Goal: Information Seeking & Learning: Learn about a topic

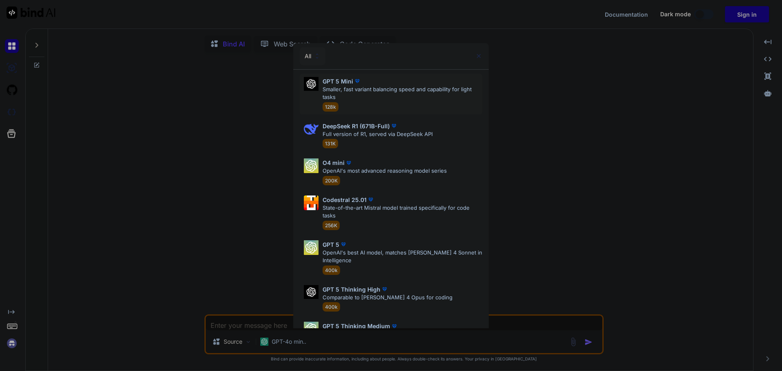
type textarea "x"
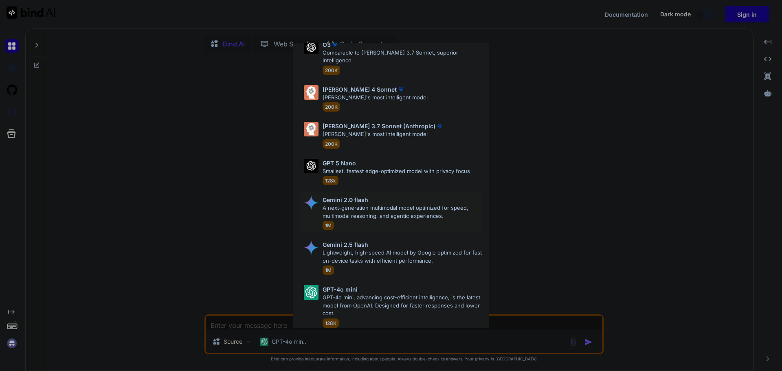
scroll to position [408, 0]
click at [225, 199] on div "All GPT 5 Mini Smaller, fast variant balancing speed and capability for light t…" at bounding box center [391, 185] width 782 height 371
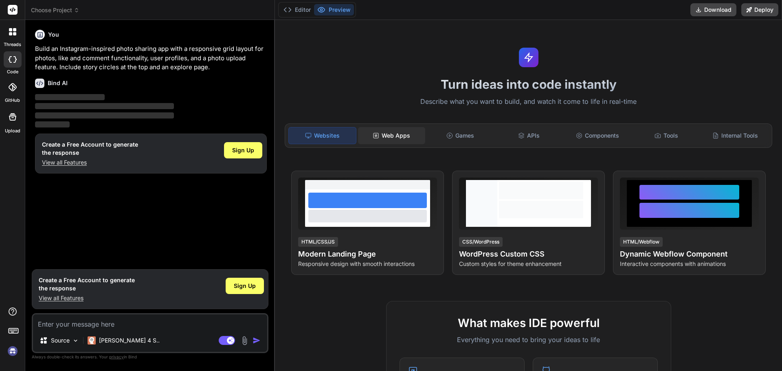
click at [399, 136] on div "Web Apps" at bounding box center [391, 135] width 67 height 17
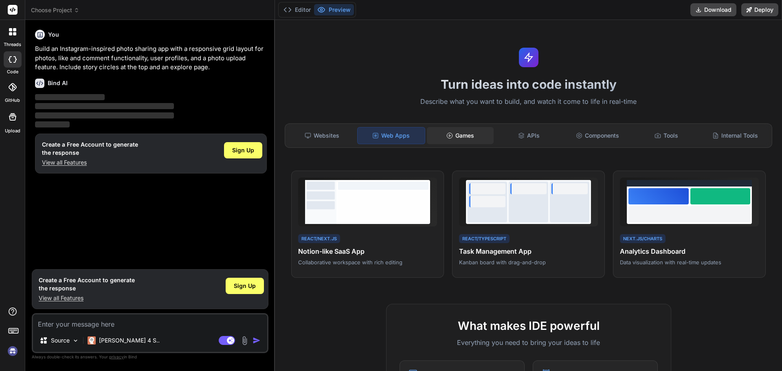
click at [454, 136] on div "Games" at bounding box center [460, 135] width 67 height 17
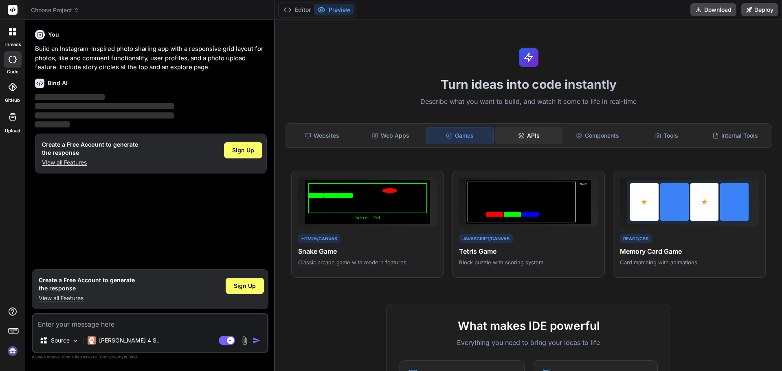
click at [526, 136] on div "APIs" at bounding box center [528, 135] width 67 height 17
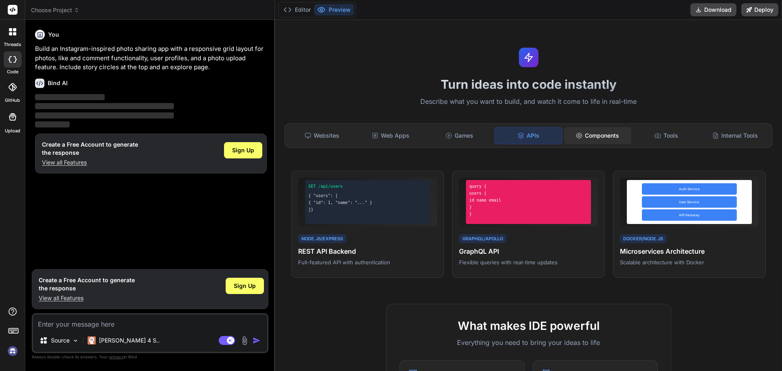
click at [586, 138] on div "Components" at bounding box center [597, 135] width 67 height 17
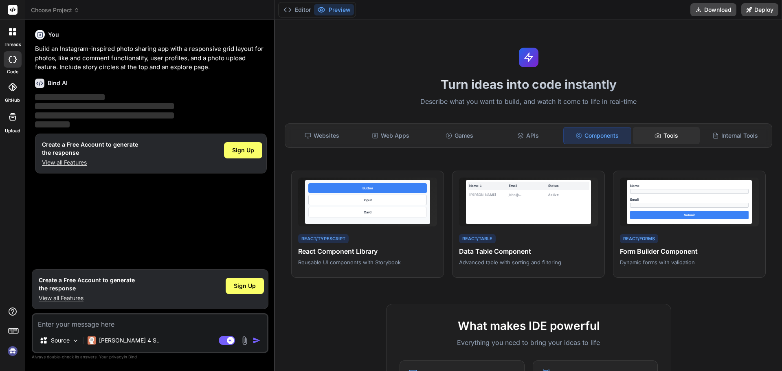
click at [663, 136] on div "Tools" at bounding box center [666, 135] width 67 height 17
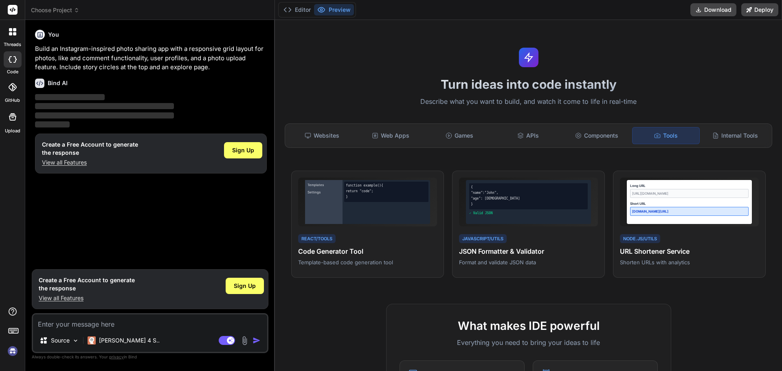
click at [13, 36] on div at bounding box center [12, 31] width 17 height 17
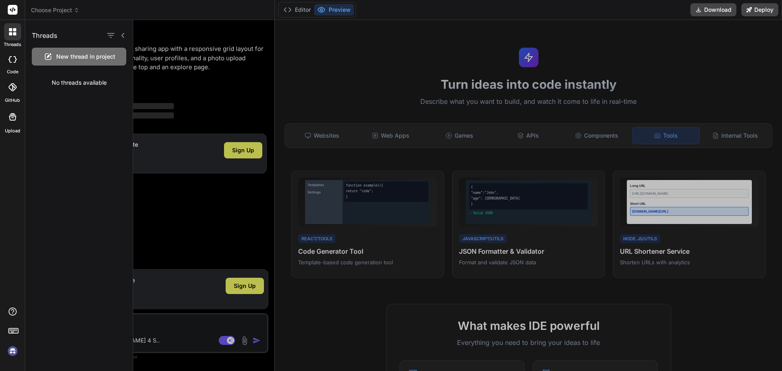
click at [14, 61] on icon at bounding box center [13, 59] width 8 height 7
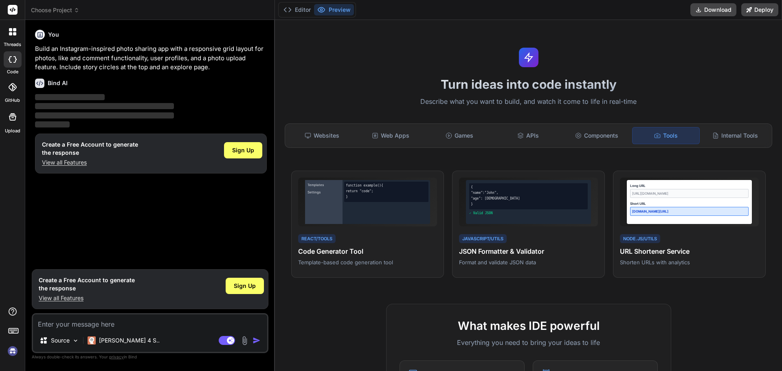
click at [15, 84] on icon at bounding box center [13, 87] width 8 height 8
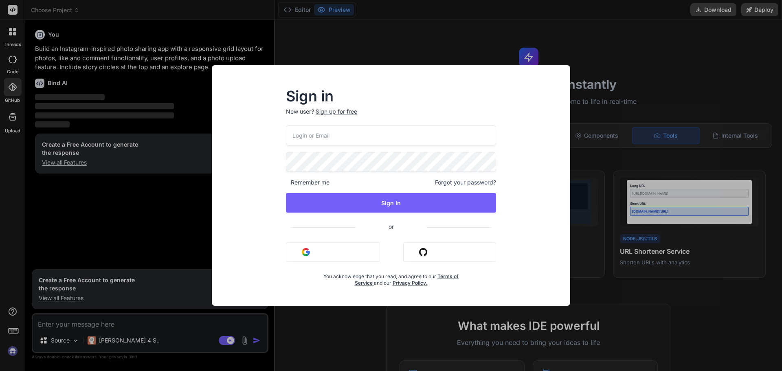
click at [15, 129] on div "Sign in New user? Sign up for free Remember me Forgot your password? Sign In or…" at bounding box center [391, 185] width 782 height 371
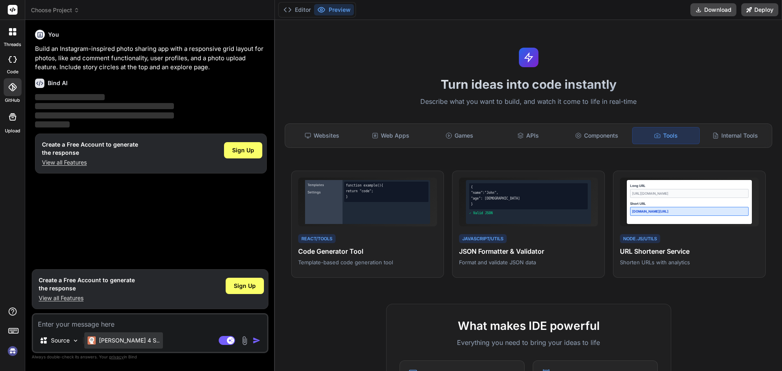
click at [125, 342] on p "[PERSON_NAME] 4 S.." at bounding box center [129, 340] width 61 height 8
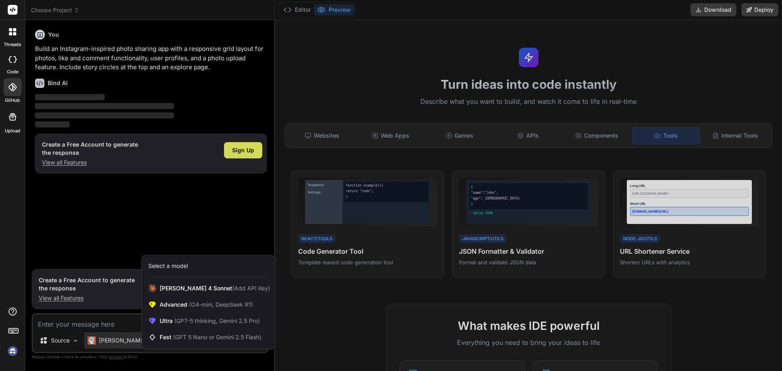
click at [731, 138] on div at bounding box center [391, 185] width 782 height 371
type textarea "x"
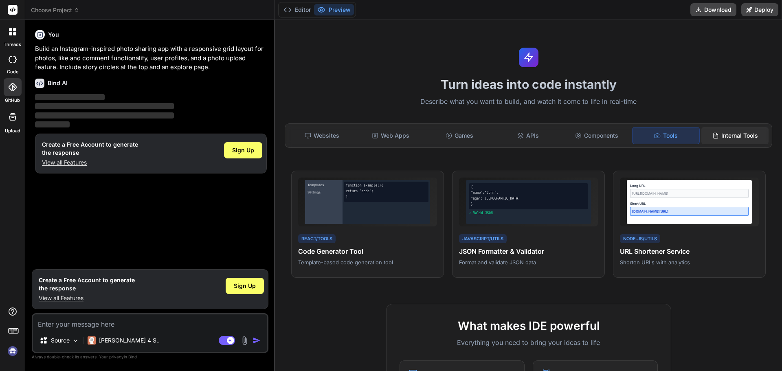
click at [727, 139] on div "Internal Tools" at bounding box center [734, 135] width 67 height 17
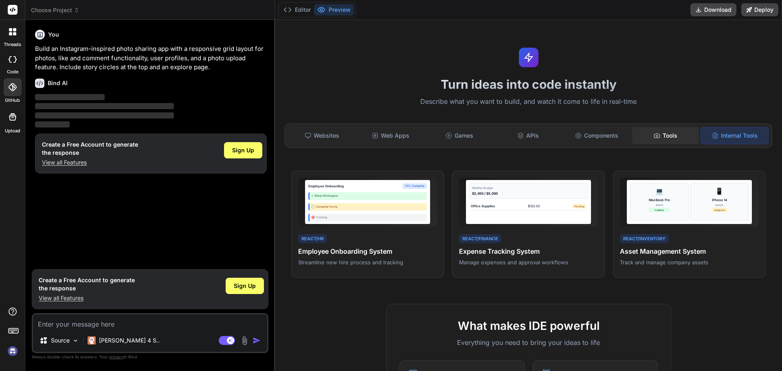
click at [663, 134] on div "Tools" at bounding box center [665, 135] width 67 height 17
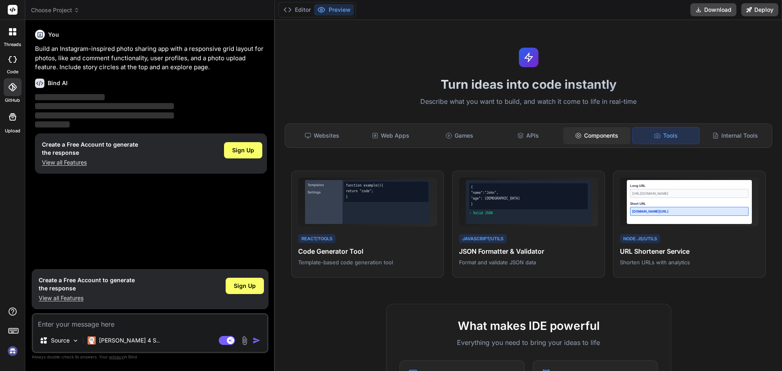
click at [594, 132] on div "Components" at bounding box center [596, 135] width 67 height 17
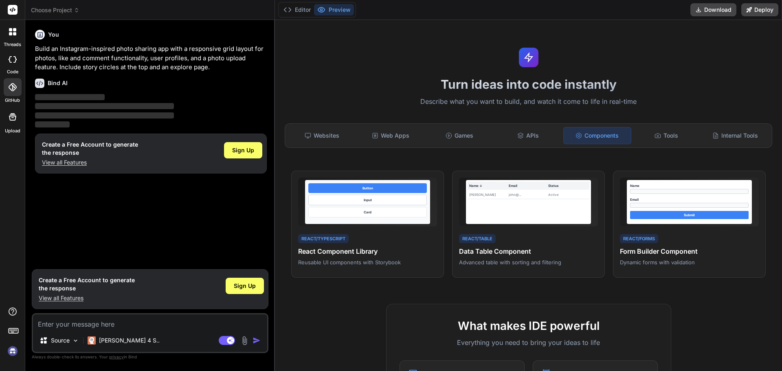
drag, startPoint x: 234, startPoint y: 0, endPoint x: 548, endPoint y: 5, distance: 314.0
click at [548, 5] on div "Editor Preview Download Deploy" at bounding box center [528, 10] width 507 height 20
click at [520, 134] on icon at bounding box center [520, 134] width 5 height 3
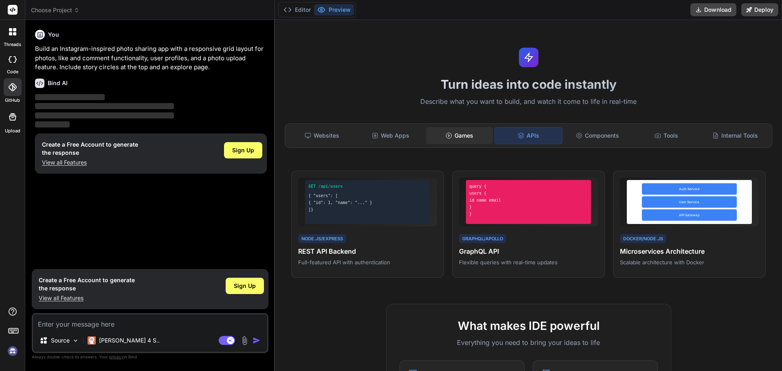
click at [450, 143] on div "Games" at bounding box center [459, 135] width 67 height 17
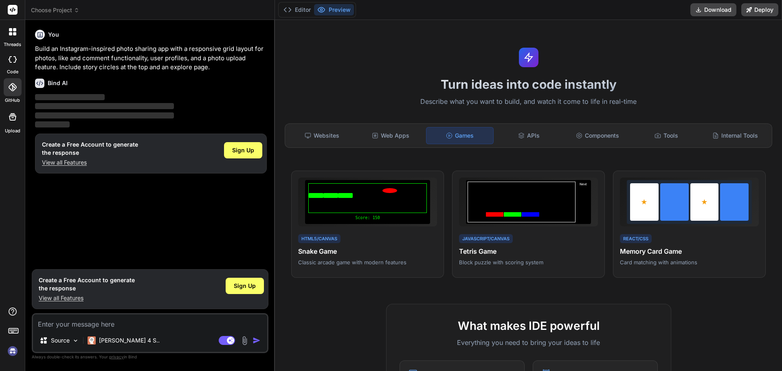
drag, startPoint x: 650, startPoint y: 263, endPoint x: 543, endPoint y: 101, distance: 194.3
click at [543, 101] on p "Describe what you want to build, and watch it come to life in real-time" at bounding box center [528, 102] width 497 height 11
click at [385, 136] on div "Web Apps" at bounding box center [390, 135] width 67 height 17
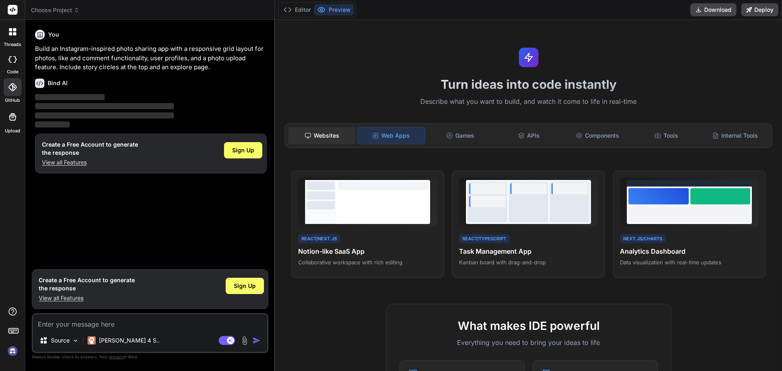
click at [333, 134] on div "Websites" at bounding box center [321, 135] width 67 height 17
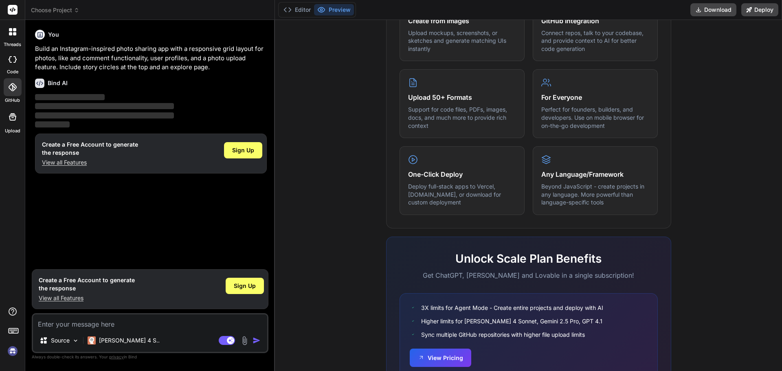
scroll to position [406, 0]
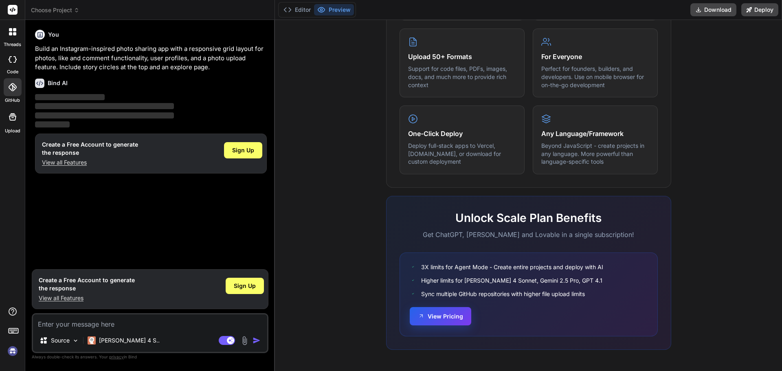
click at [450, 316] on button "View Pricing" at bounding box center [440, 316] width 61 height 18
